Goal: Information Seeking & Learning: Learn about a topic

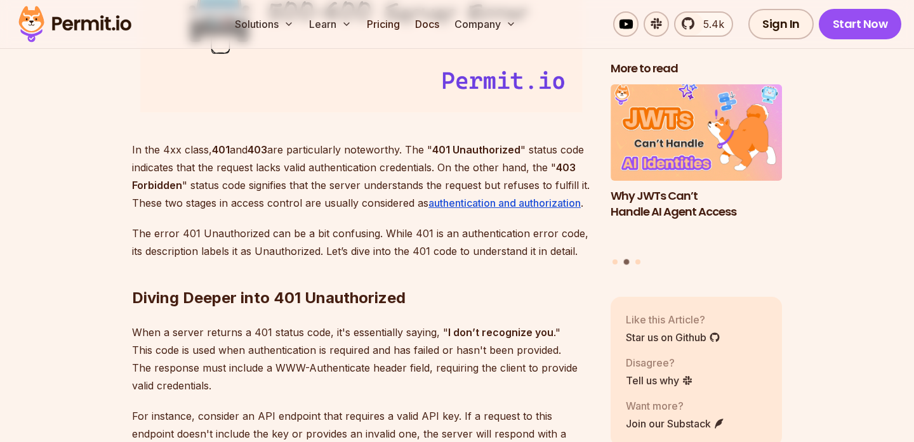
scroll to position [1732, 0]
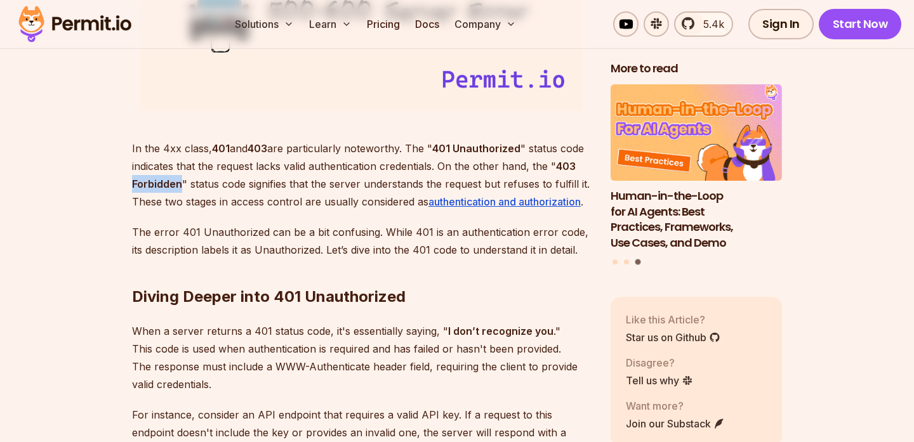
drag, startPoint x: 131, startPoint y: 186, endPoint x: 180, endPoint y: 189, distance: 49.6
click at [180, 189] on strong "403 Forbidden" at bounding box center [354, 175] width 444 height 30
drag, startPoint x: 131, startPoint y: 185, endPoint x: 178, endPoint y: 186, distance: 46.3
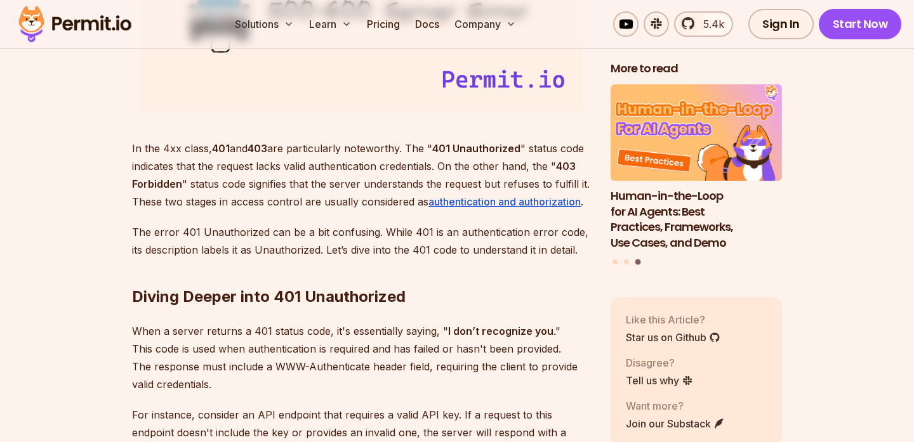
click at [189, 187] on p "In the 4xx class, 401 and 403 are particularly noteworthy. The " 401 Unauthoriz…" at bounding box center [361, 175] width 458 height 71
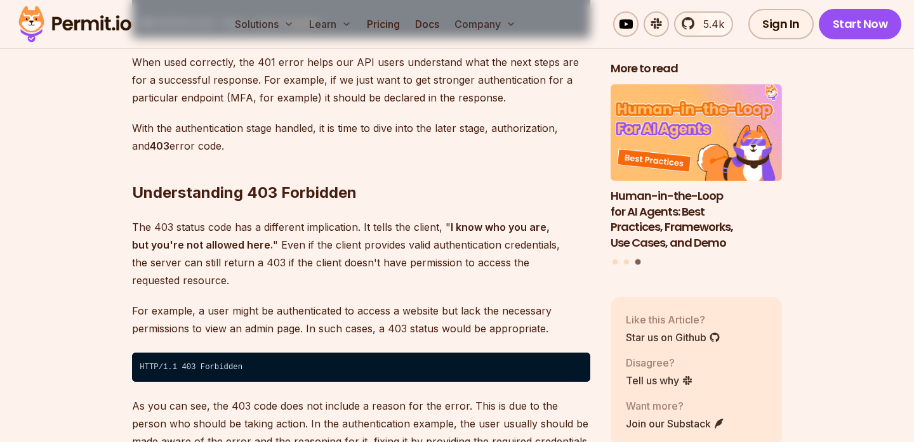
scroll to position [2226, 0]
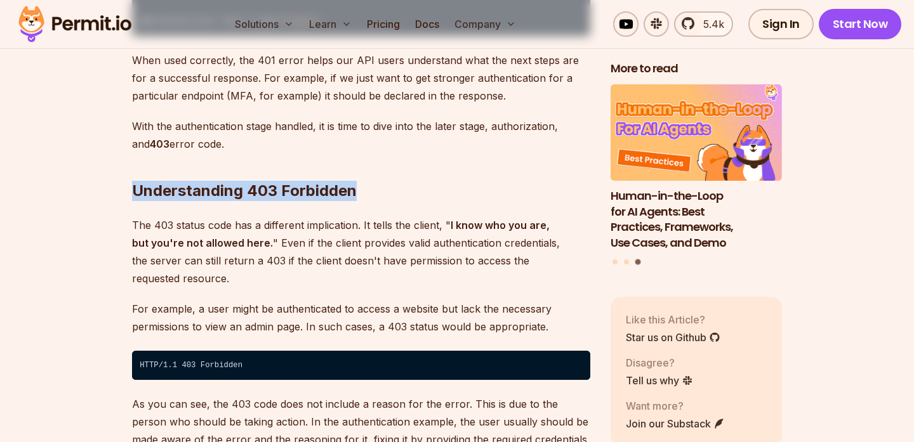
drag, startPoint x: 137, startPoint y: 173, endPoint x: 401, endPoint y: 172, distance: 264.1
click at [401, 172] on h2 "Understanding 403 Forbidden" at bounding box center [361, 165] width 458 height 71
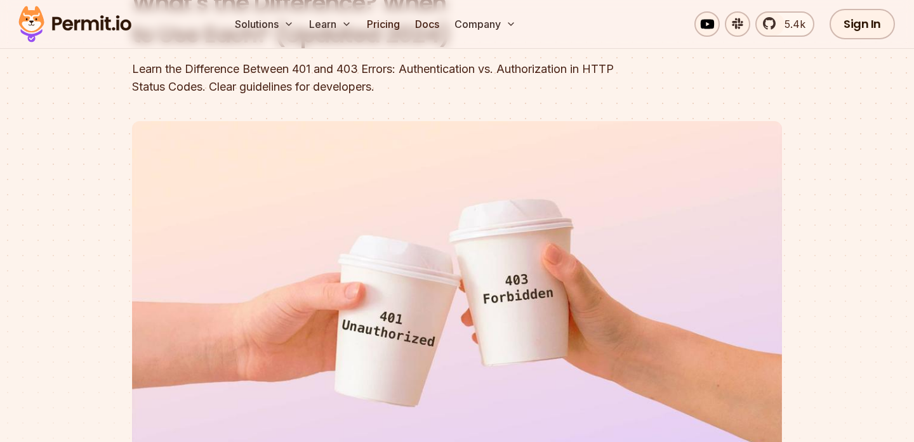
scroll to position [0, 0]
